Goal: Browse casually: Explore the website without a specific task or goal

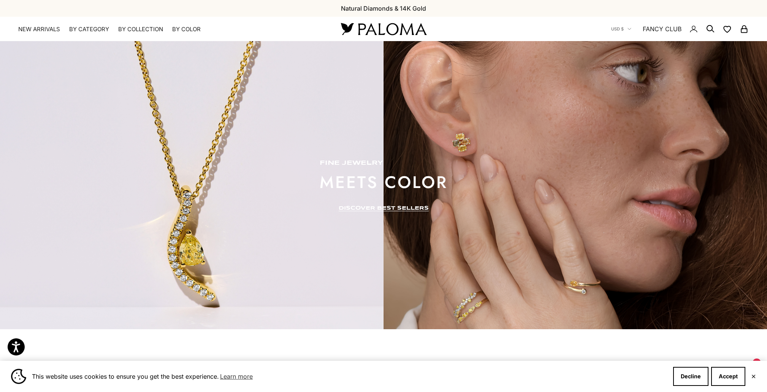
scroll to position [5, 0]
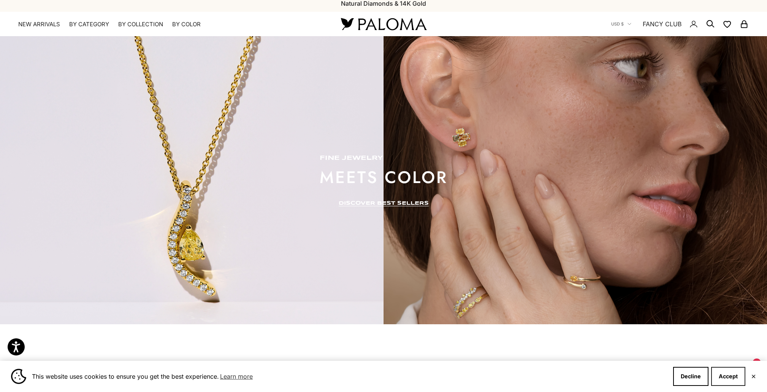
click at [740, 379] on button "Accept" at bounding box center [729, 376] width 34 height 19
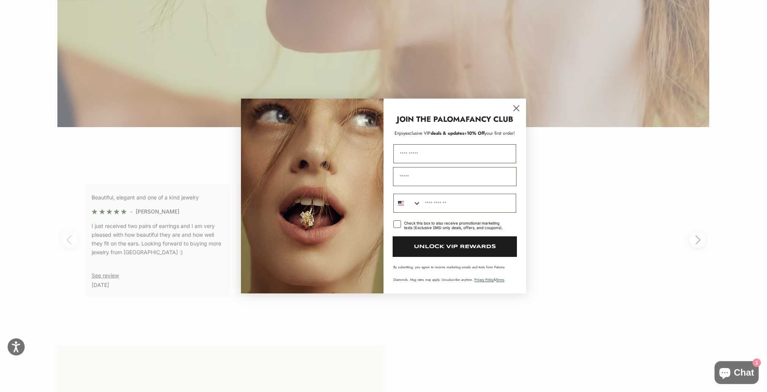
scroll to position [1724, 0]
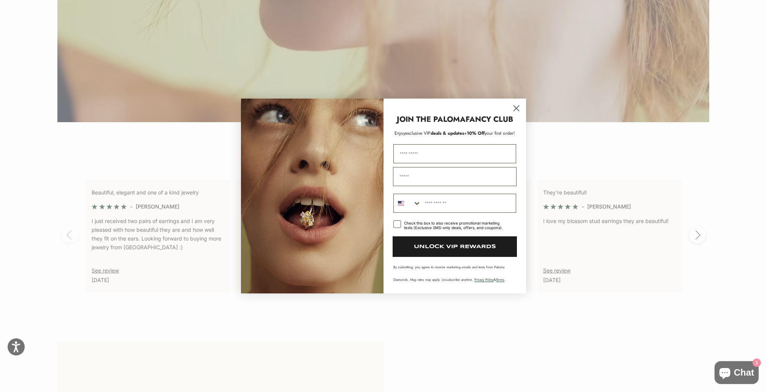
click at [512, 102] on circle "Close dialog" at bounding box center [516, 108] width 13 height 13
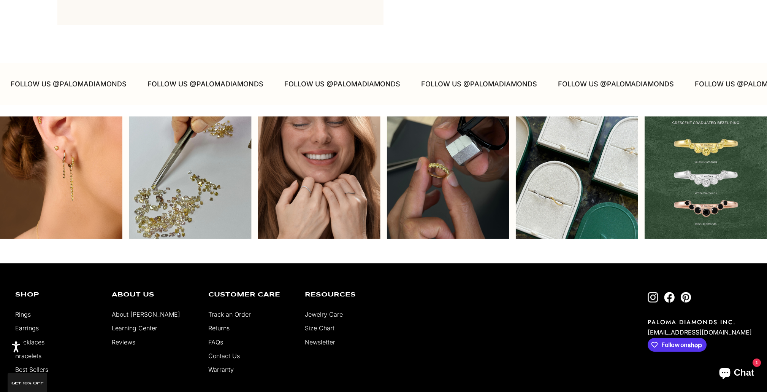
scroll to position [2448, 0]
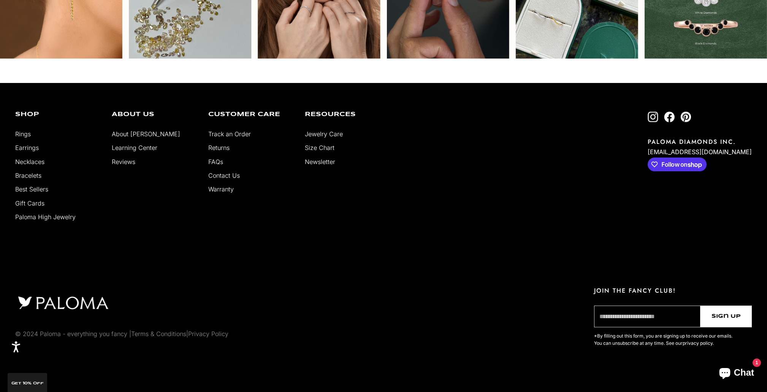
click at [659, 118] on img "Follow on Instagram" at bounding box center [653, 116] width 11 height 11
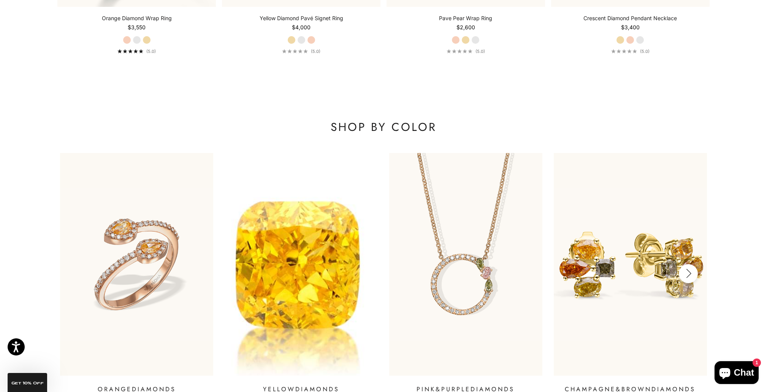
scroll to position [970, 0]
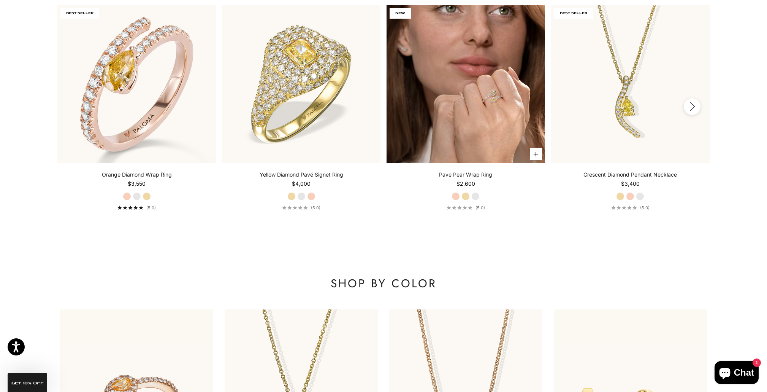
click at [450, 87] on img at bounding box center [466, 84] width 159 height 159
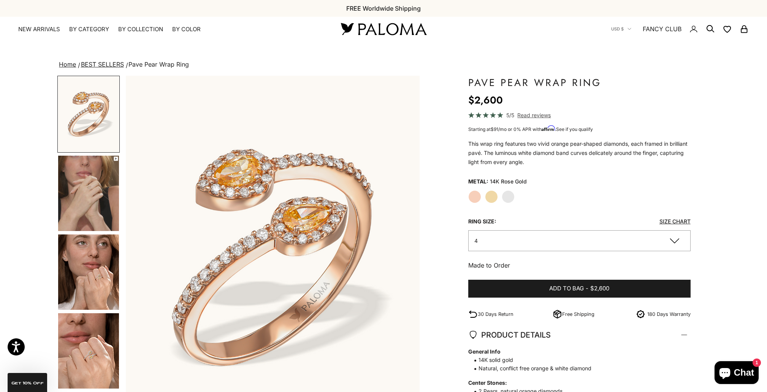
click at [495, 198] on label "Yellow Gold" at bounding box center [491, 196] width 13 height 13
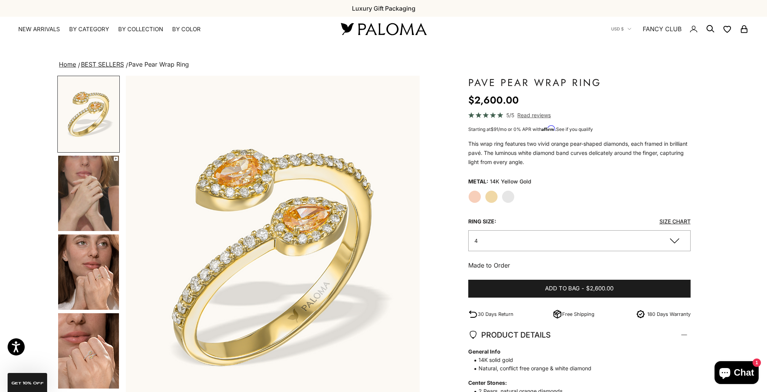
click at [512, 199] on label "White Gold" at bounding box center [508, 196] width 13 height 13
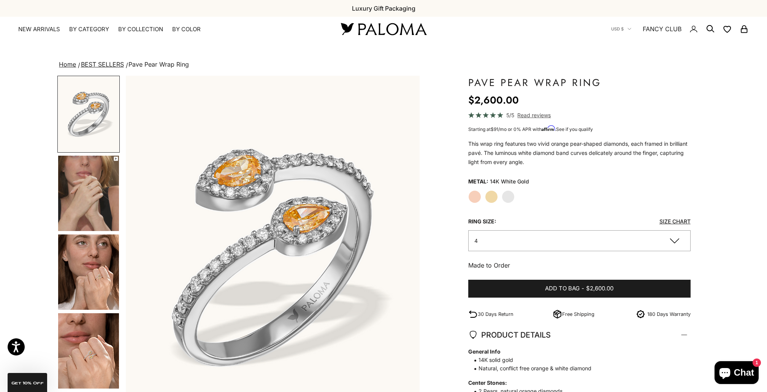
click at [494, 199] on label "Yellow Gold" at bounding box center [491, 196] width 13 height 13
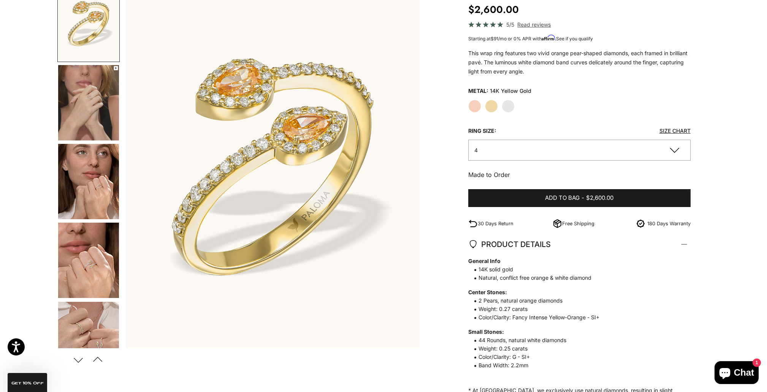
scroll to position [51, 0]
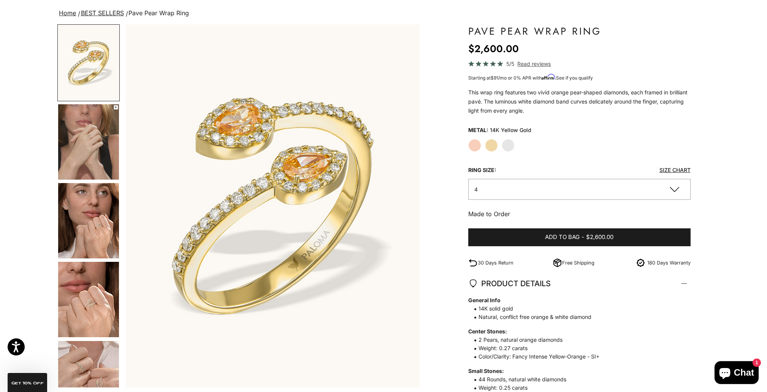
click at [49, 155] on div "Home BEST SELLERS Pave Pear Wrap Ring Zoom picture Save Add to wishlist" at bounding box center [383, 269] width 767 height 523
click at [65, 157] on img "Go to item 4" at bounding box center [88, 141] width 61 height 75
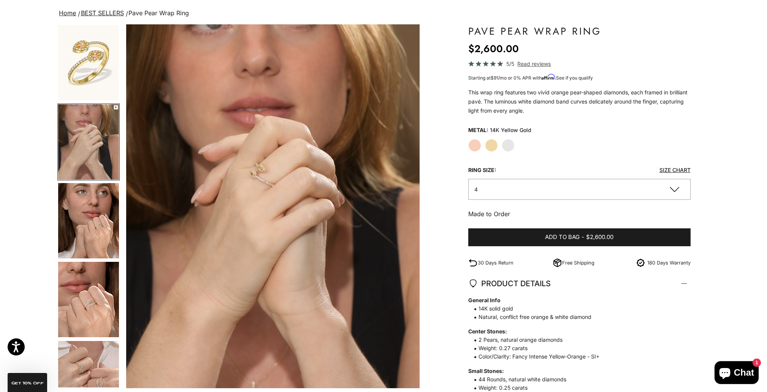
click at [81, 216] on img "Go to item 5" at bounding box center [88, 220] width 61 height 75
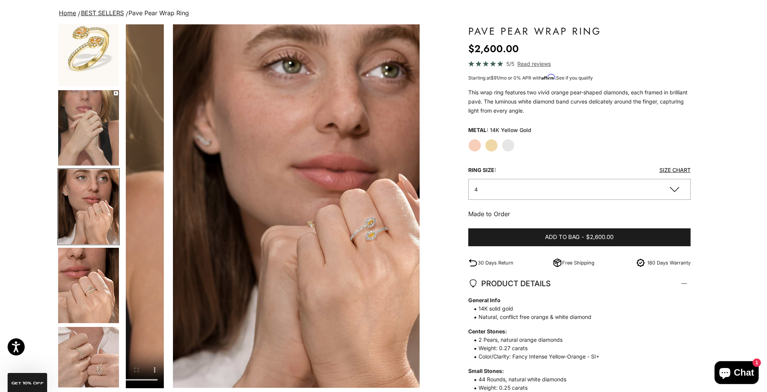
scroll to position [0, 606]
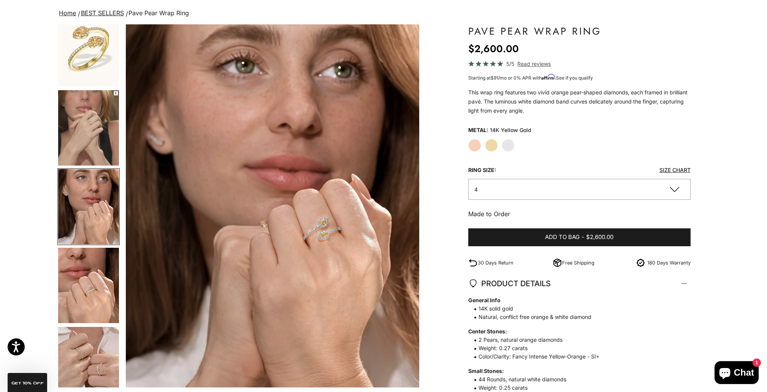
click at [79, 261] on img "Go to item 6" at bounding box center [88, 285] width 61 height 75
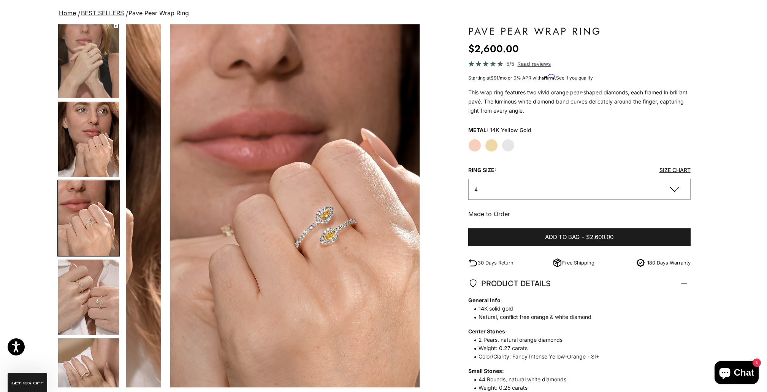
scroll to position [93, 0]
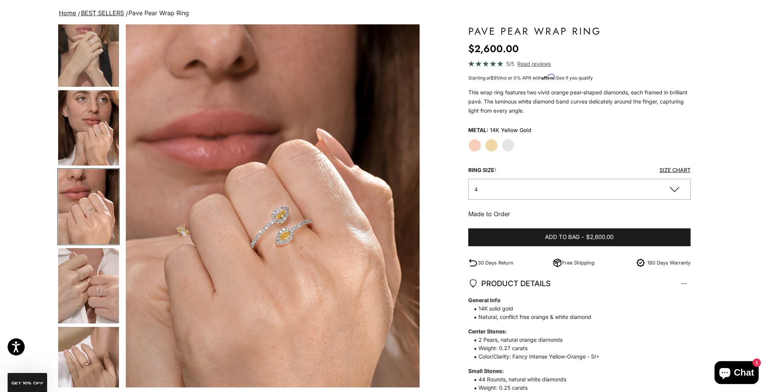
click at [89, 297] on img "Go to item 7" at bounding box center [88, 285] width 61 height 75
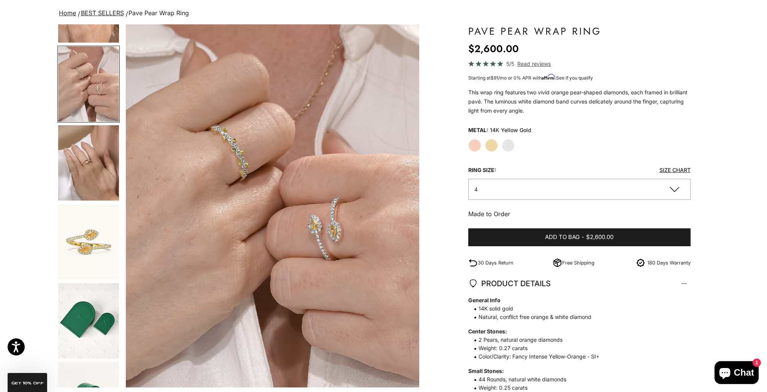
scroll to position [333, 0]
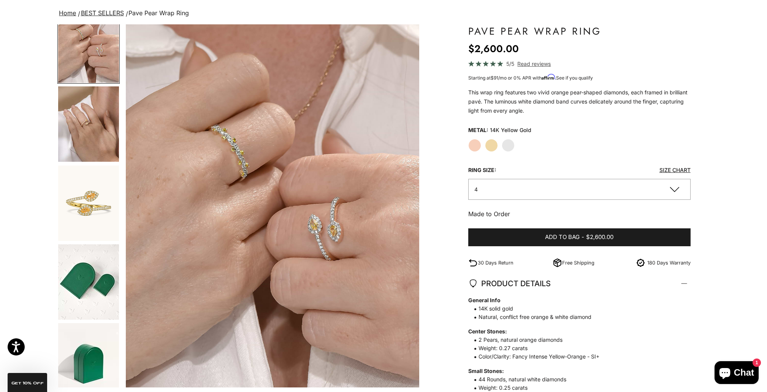
click at [102, 214] on img "Go to item 9" at bounding box center [88, 202] width 61 height 75
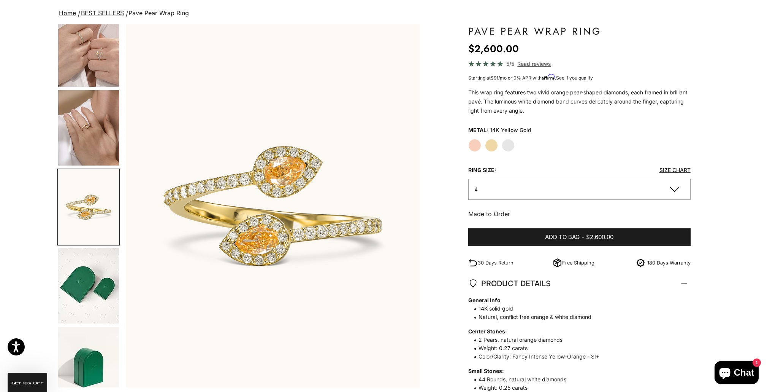
click at [94, 295] on img "Go to item 12" at bounding box center [88, 285] width 61 height 75
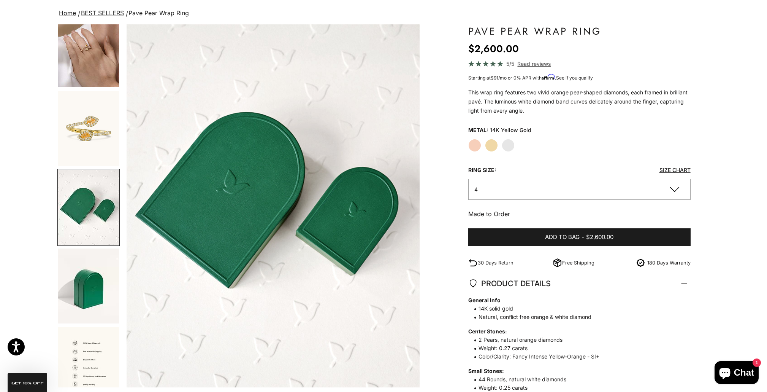
scroll to position [408, 0]
click at [77, 46] on img "Go to item 8" at bounding box center [88, 48] width 61 height 75
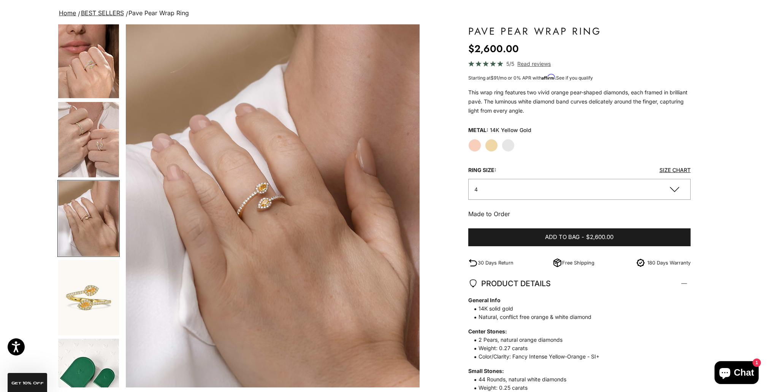
scroll to position [0, 0]
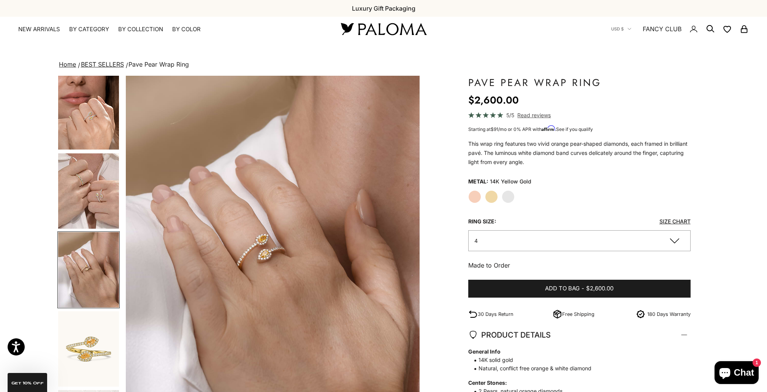
click at [361, 32] on img at bounding box center [383, 29] width 91 height 16
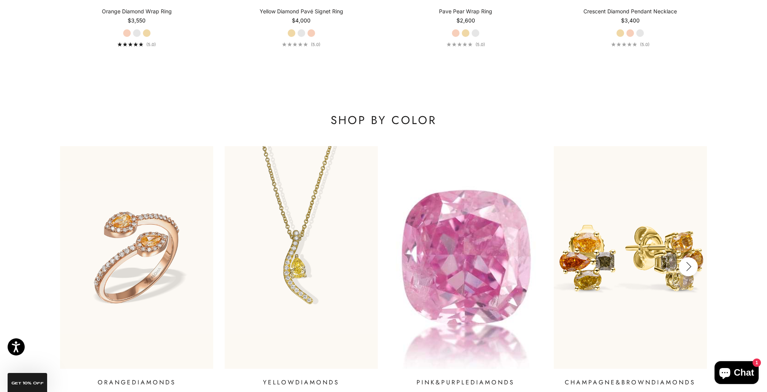
scroll to position [1263, 0]
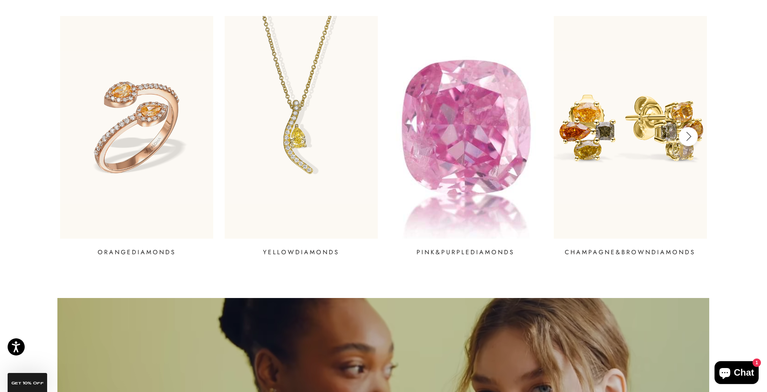
click at [460, 196] on img at bounding box center [466, 127] width 184 height 267
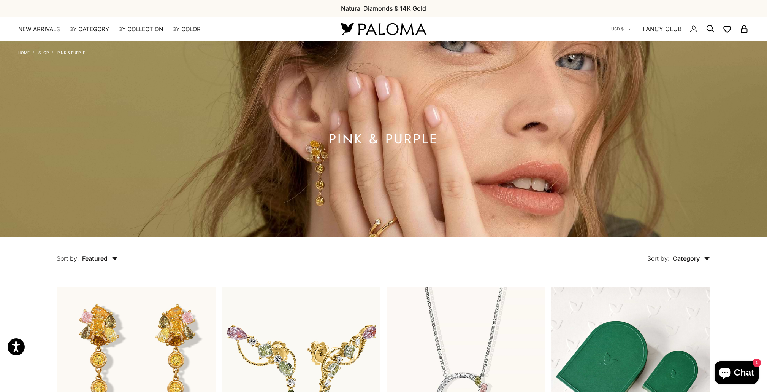
scroll to position [168, 0]
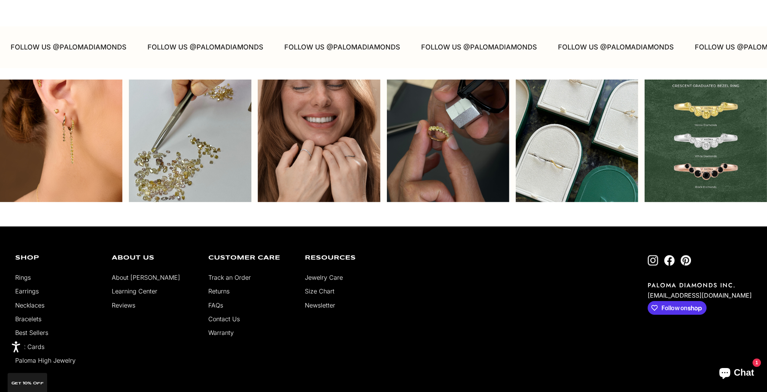
scroll to position [2305, 0]
click at [148, 278] on link "About [PERSON_NAME]" at bounding box center [146, 277] width 68 height 8
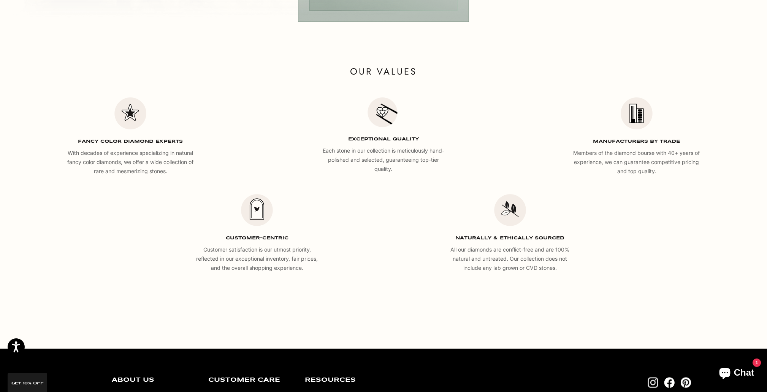
scroll to position [1524, 0]
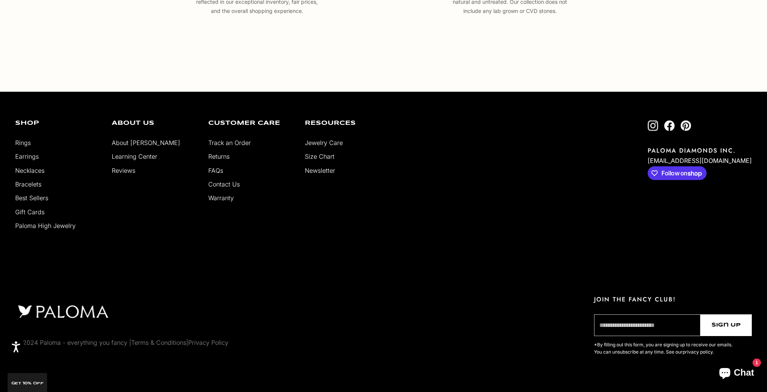
click at [59, 225] on link "Paloma High Jewelry" at bounding box center [45, 226] width 60 height 8
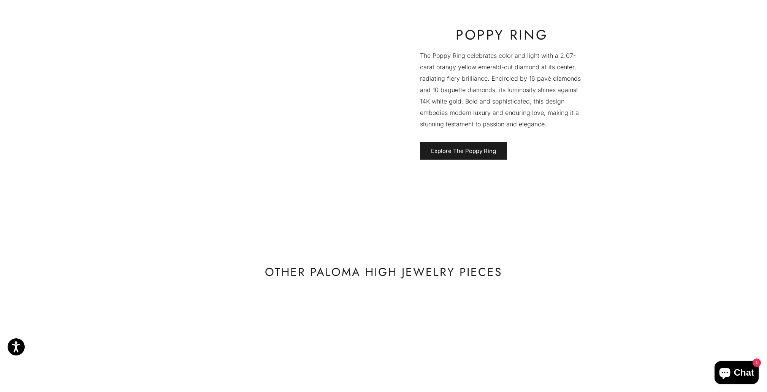
scroll to position [3374, 0]
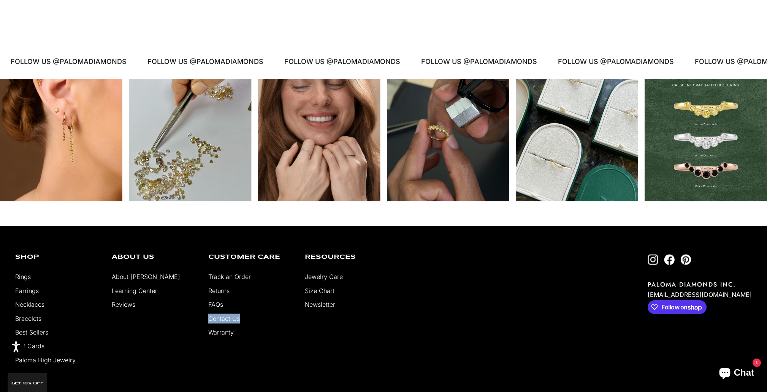
click at [675, 260] on img "Follow on Facebook" at bounding box center [669, 259] width 11 height 11
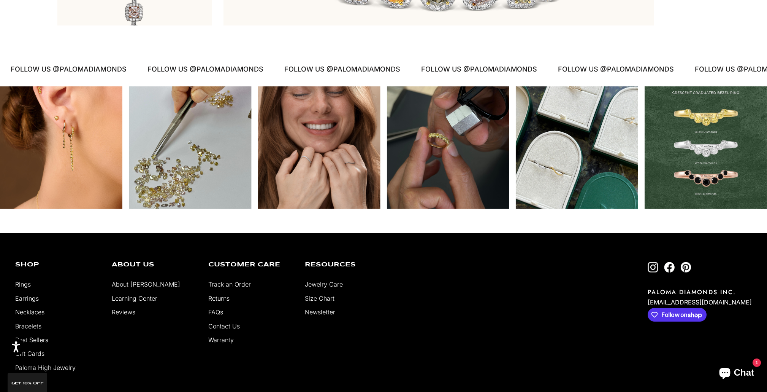
scroll to position [3372, 0]
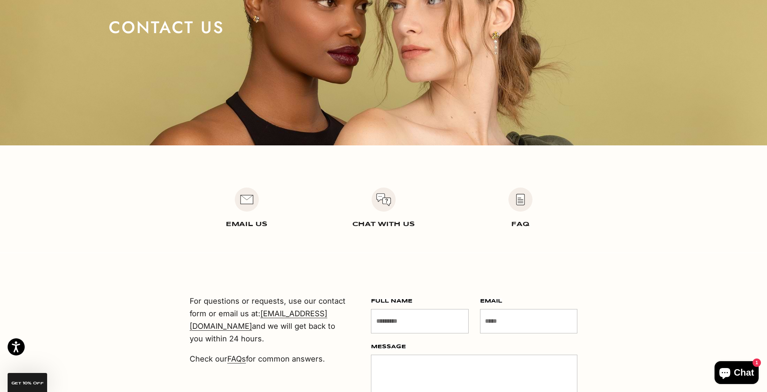
scroll to position [108, 0]
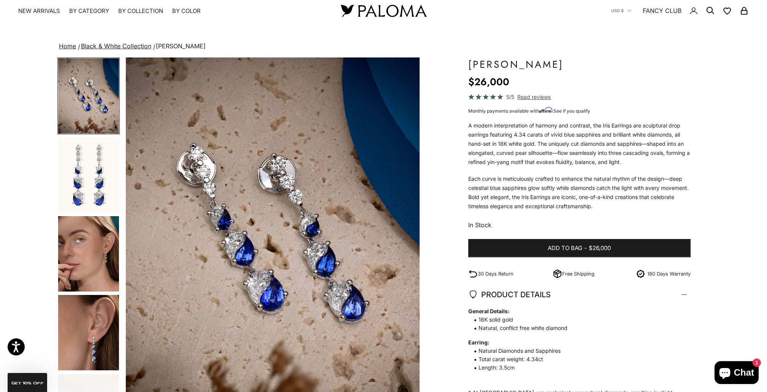
scroll to position [13, 0]
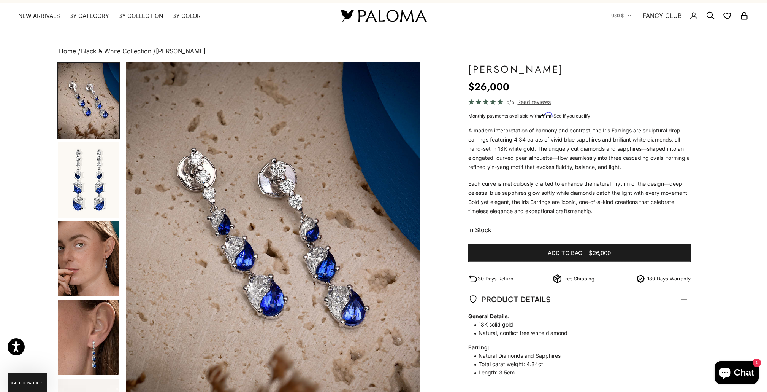
click at [86, 172] on img "Go to item 2" at bounding box center [88, 179] width 61 height 75
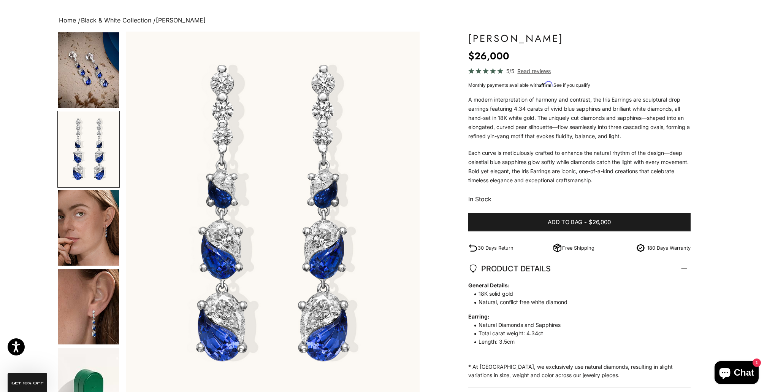
scroll to position [79, 0]
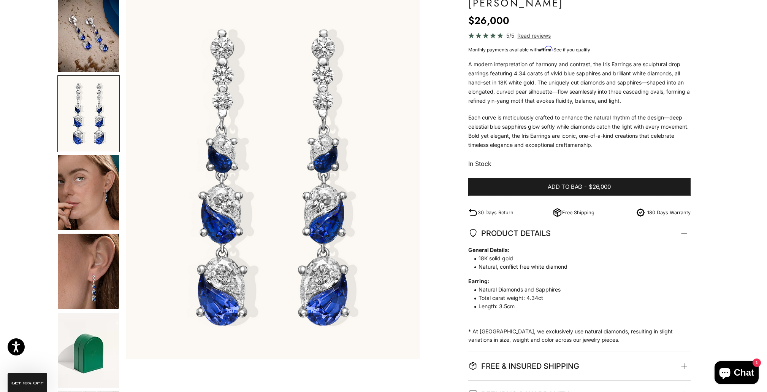
click at [103, 206] on img "Go to item 3" at bounding box center [88, 192] width 61 height 75
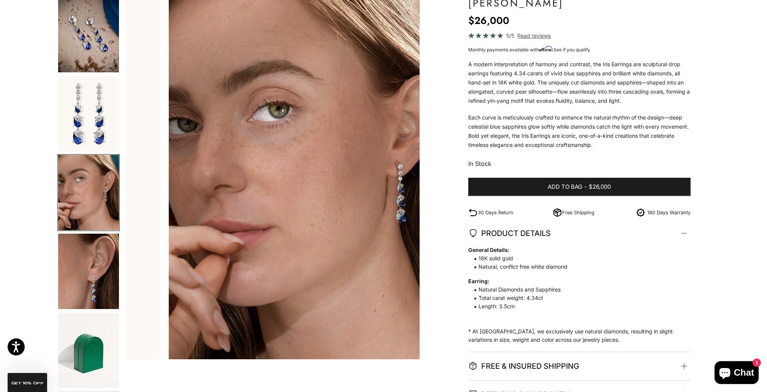
scroll to position [0, 606]
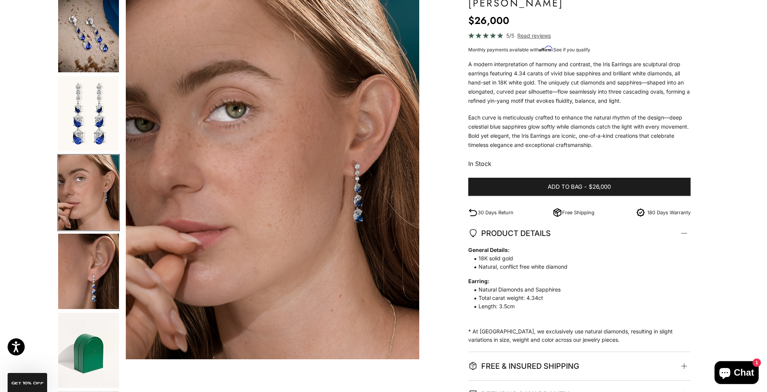
click at [93, 285] on img "Go to item 4" at bounding box center [88, 271] width 61 height 75
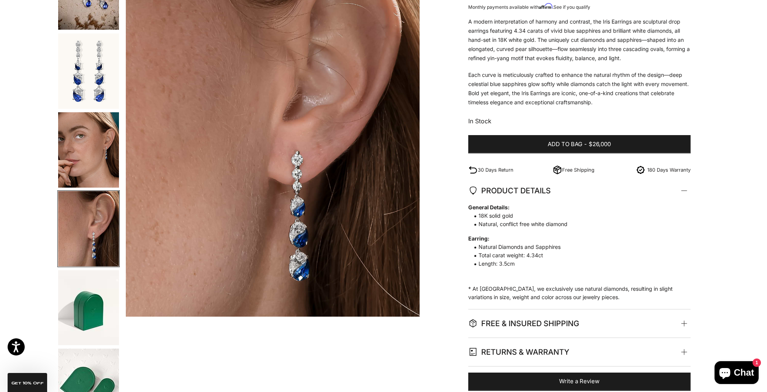
scroll to position [44, 0]
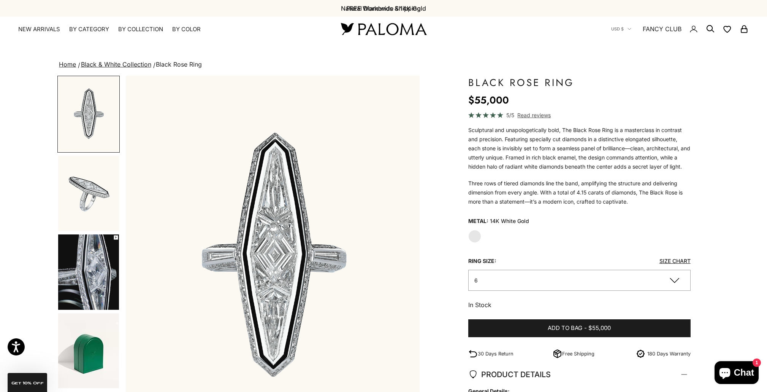
click at [92, 198] on img "Go to item 2" at bounding box center [88, 193] width 61 height 75
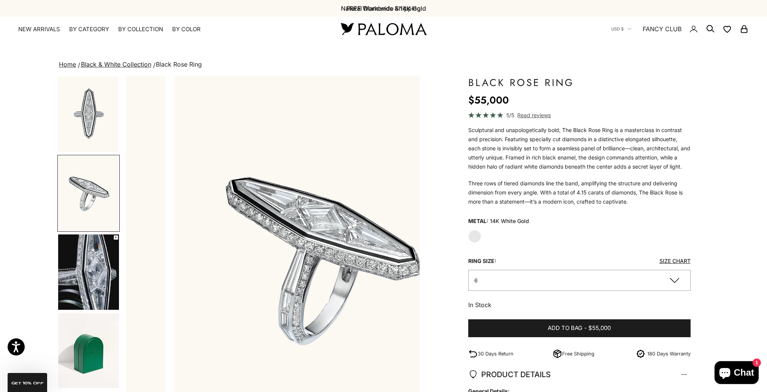
scroll to position [0, 303]
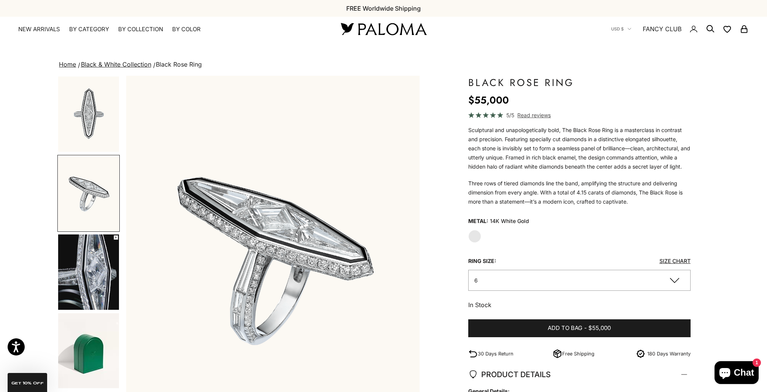
click at [74, 290] on img "Go to item 3" at bounding box center [88, 271] width 61 height 75
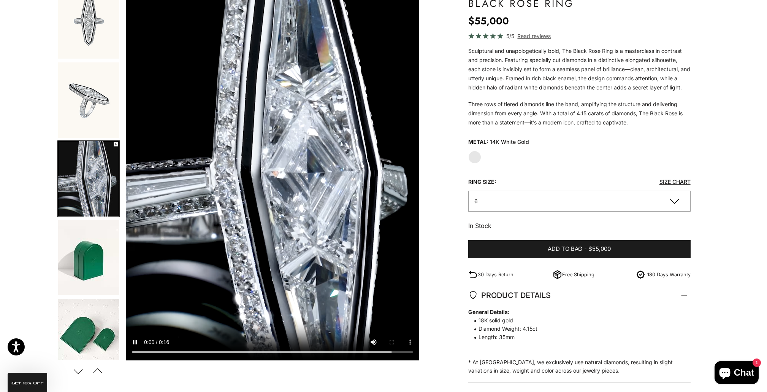
scroll to position [0, 0]
